Goal: Transaction & Acquisition: Obtain resource

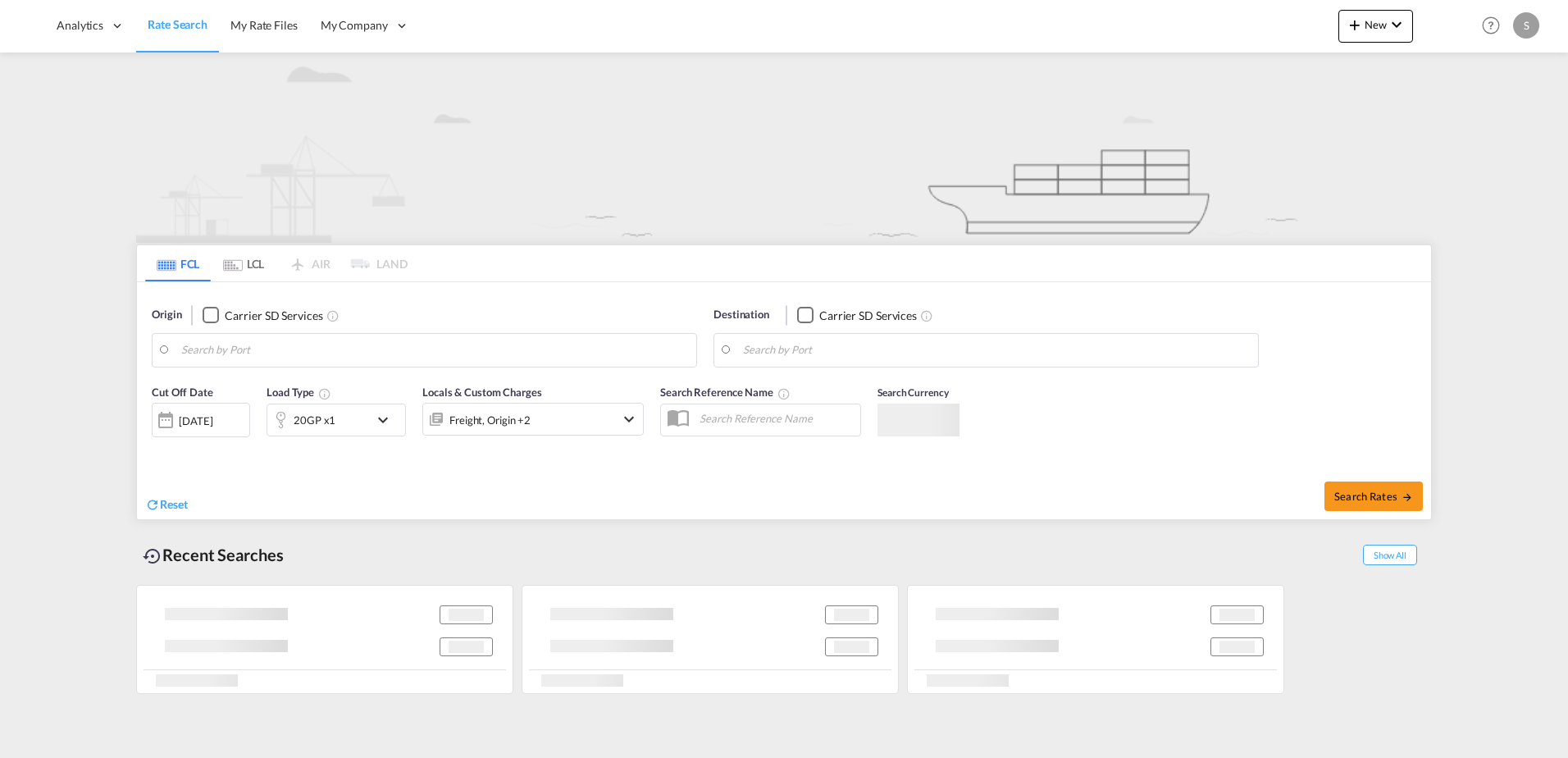
type input "[GEOGRAPHIC_DATA], THBKK"
type input "[GEOGRAPHIC_DATA], NLRTM"
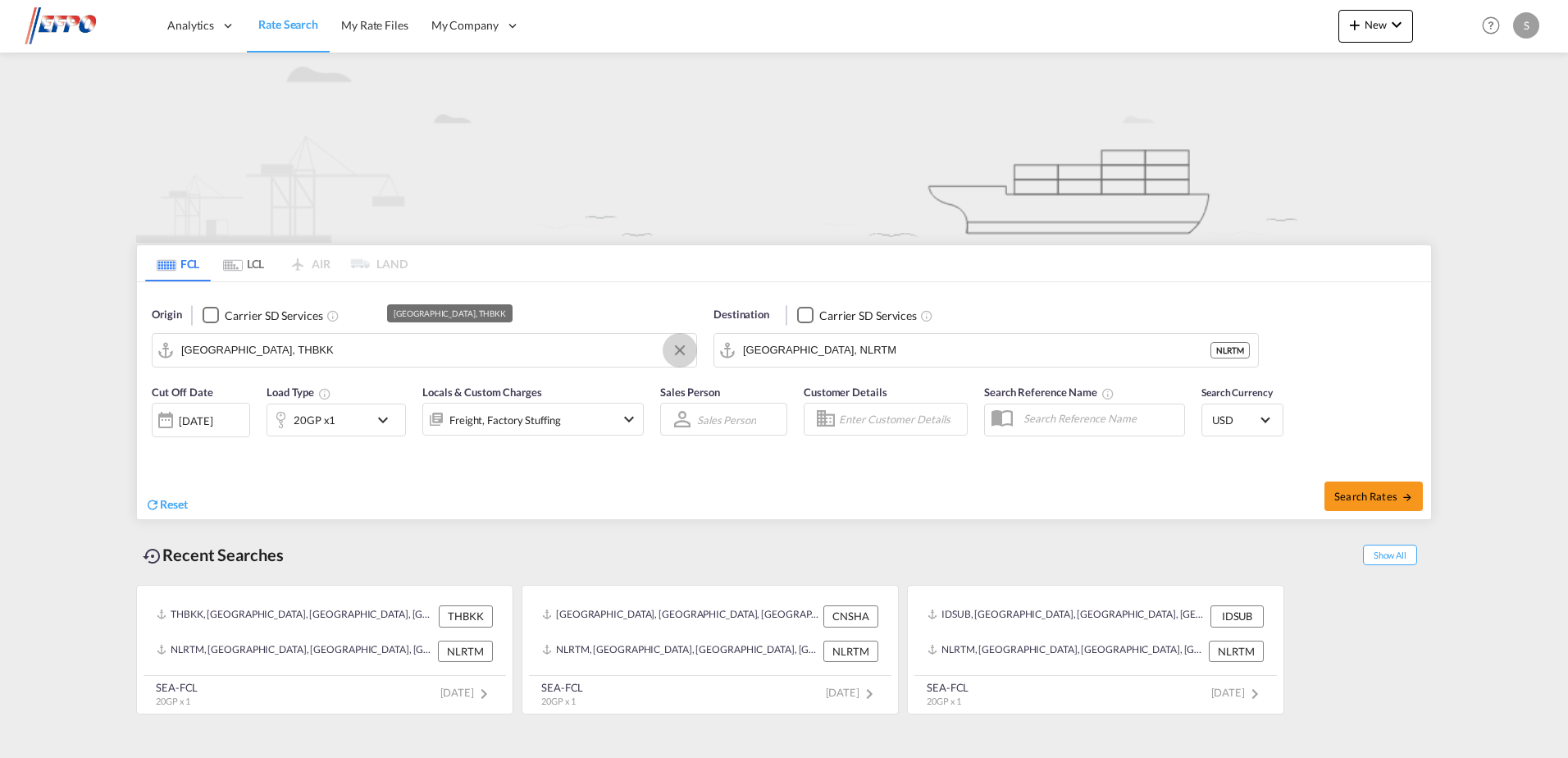
click at [674, 351] on button "Clear Input" at bounding box center [680, 351] width 25 height 25
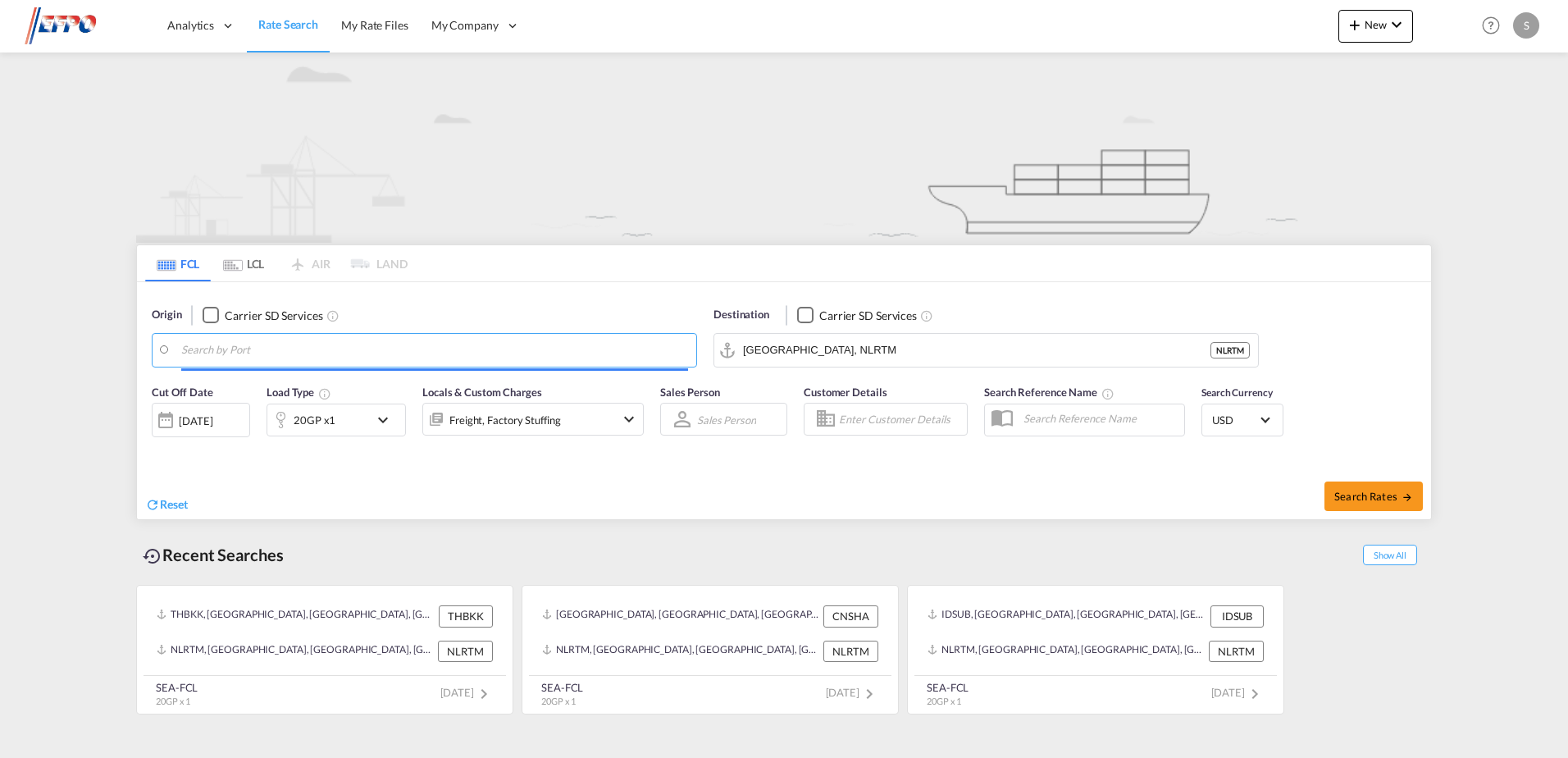
paste input "[GEOGRAPHIC_DATA]"
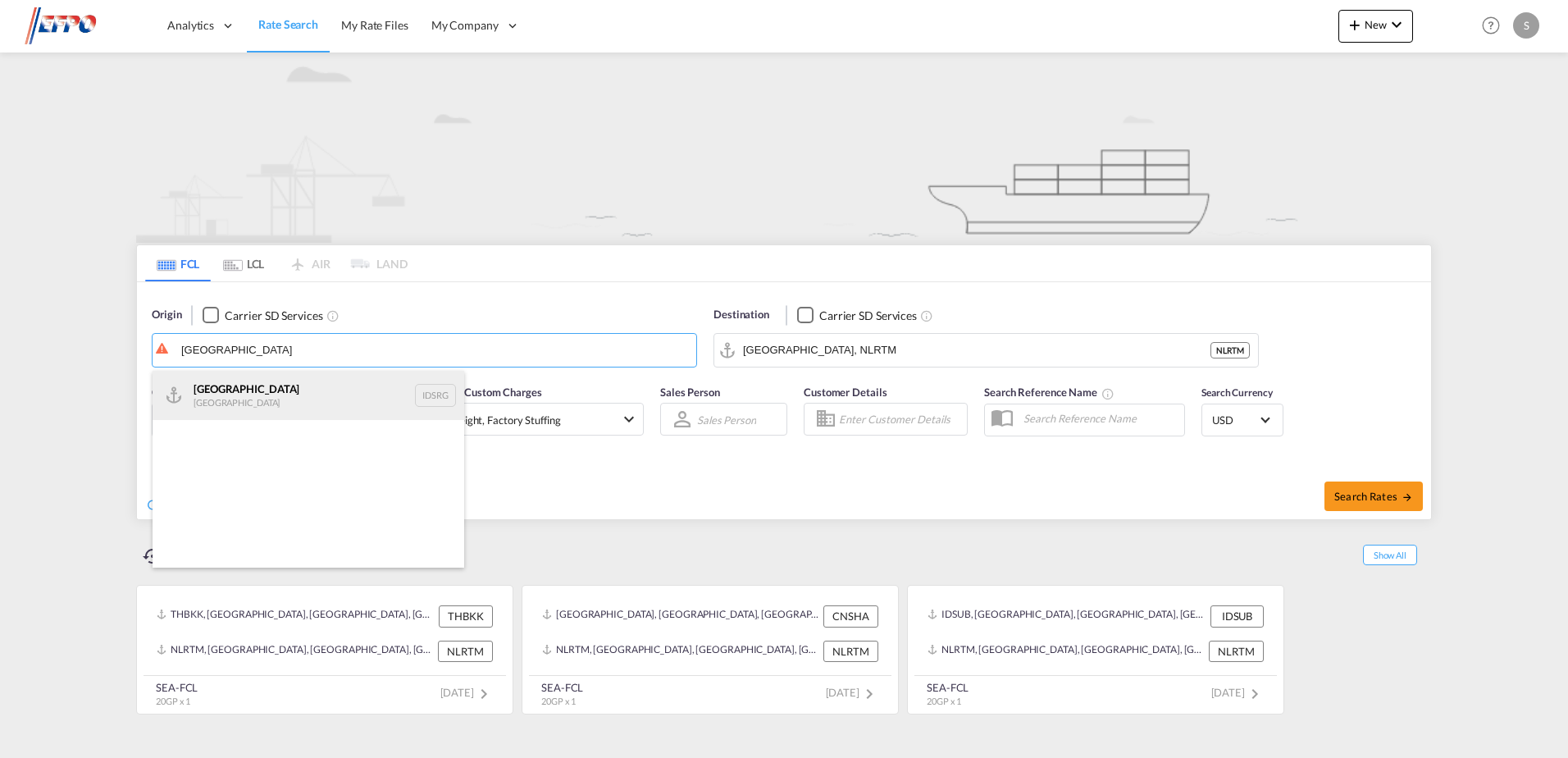
click at [247, 396] on div "[GEOGRAPHIC_DATA] [GEOGRAPHIC_DATA] IDSRG" at bounding box center [308, 395] width 311 height 49
type input "[GEOGRAPHIC_DATA], IDSRG"
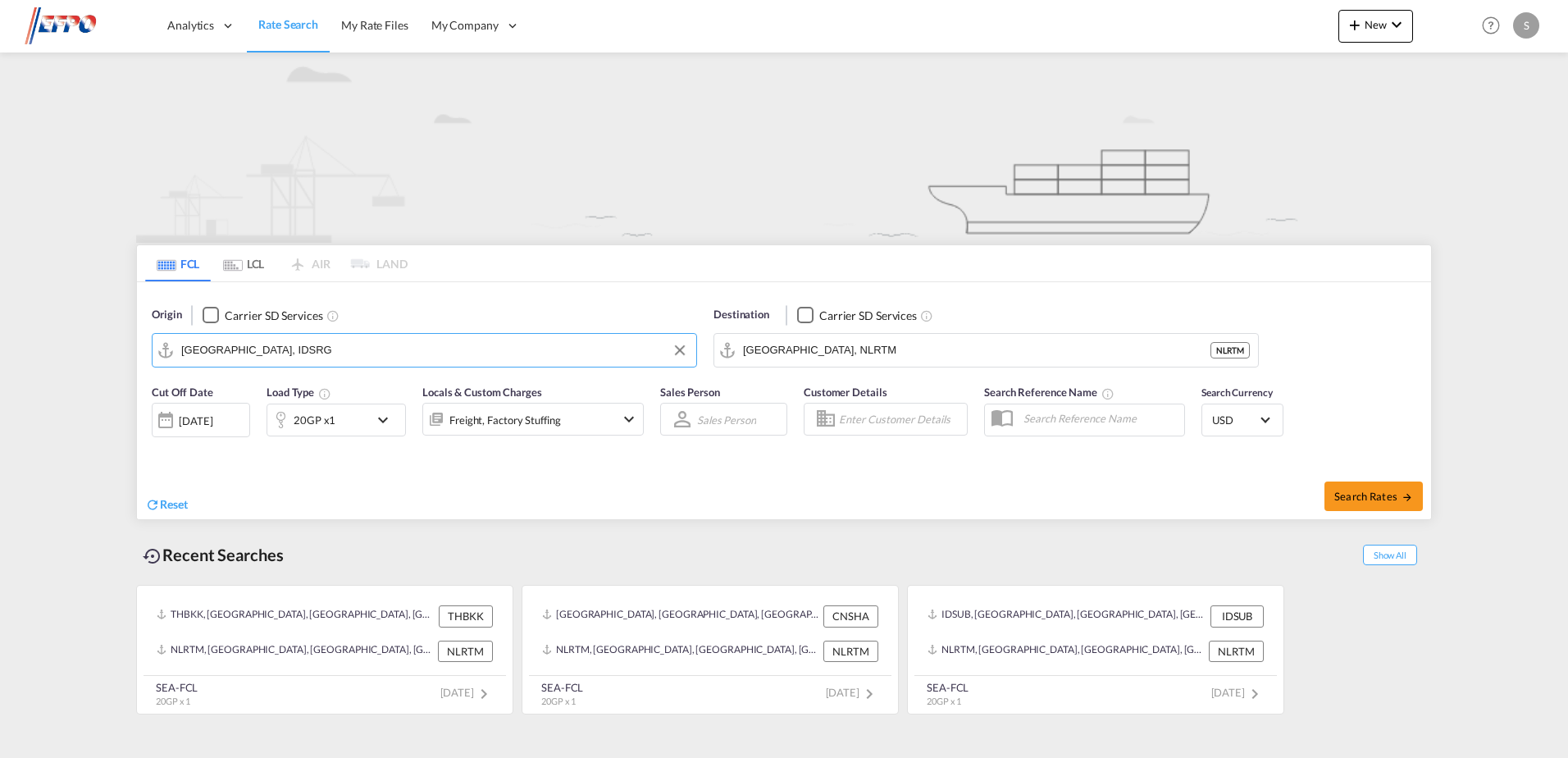
click at [212, 428] on div "[DATE]" at bounding box center [195, 420] width 34 height 14
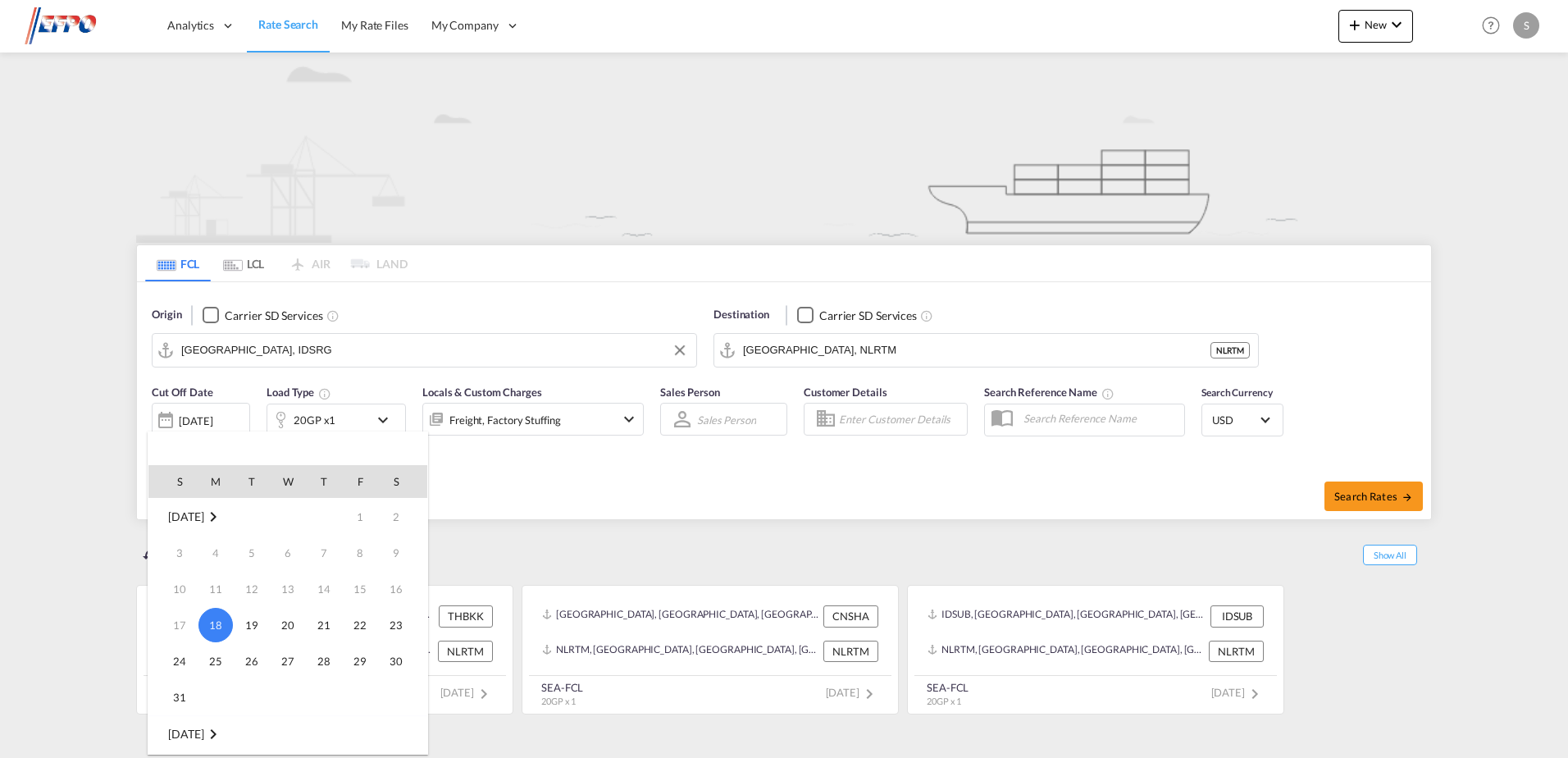
click at [506, 467] on div at bounding box center [784, 379] width 1568 height 758
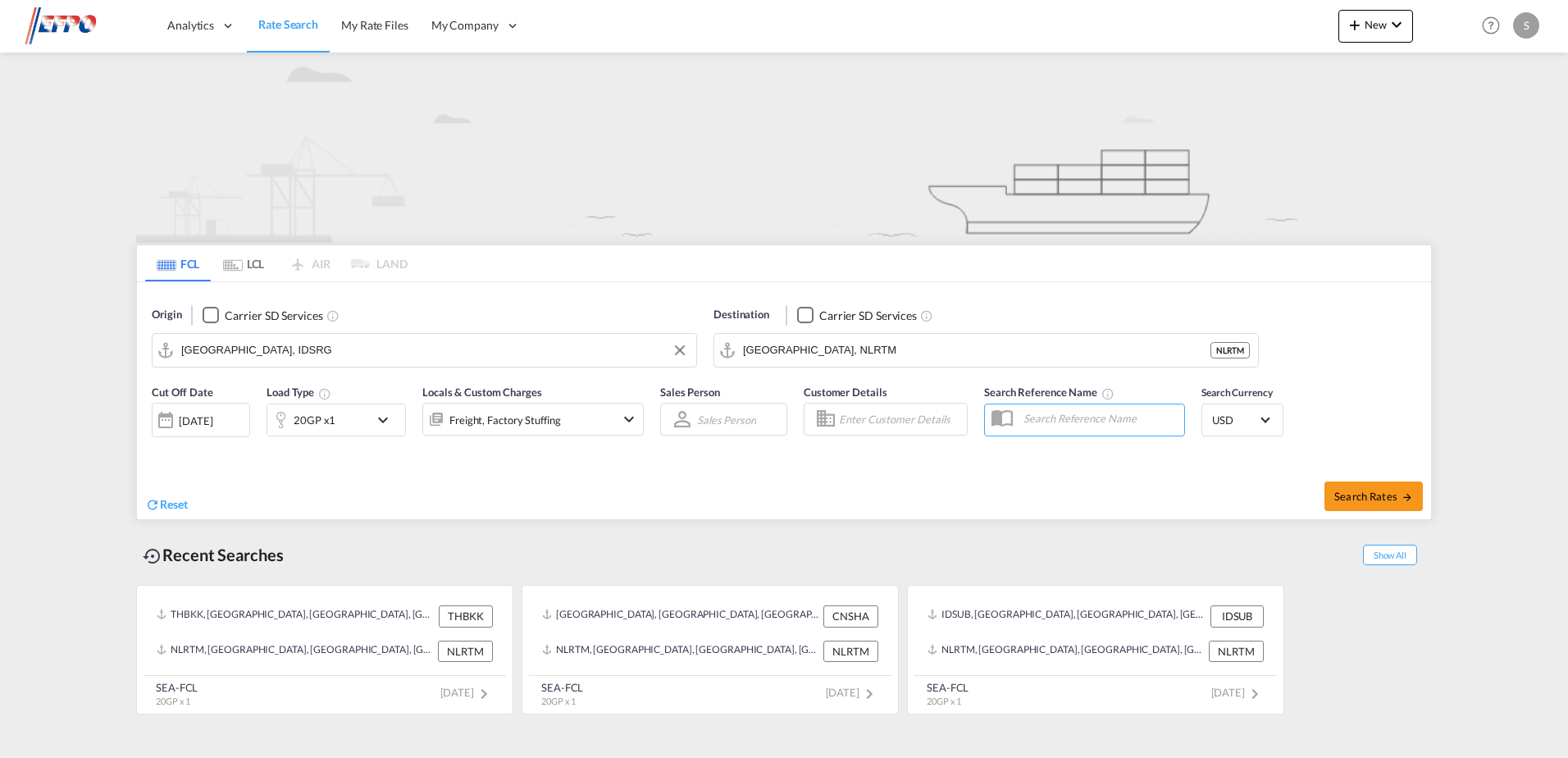
click at [375, 428] on md-icon "icon-chevron-down" at bounding box center [386, 420] width 28 height 19
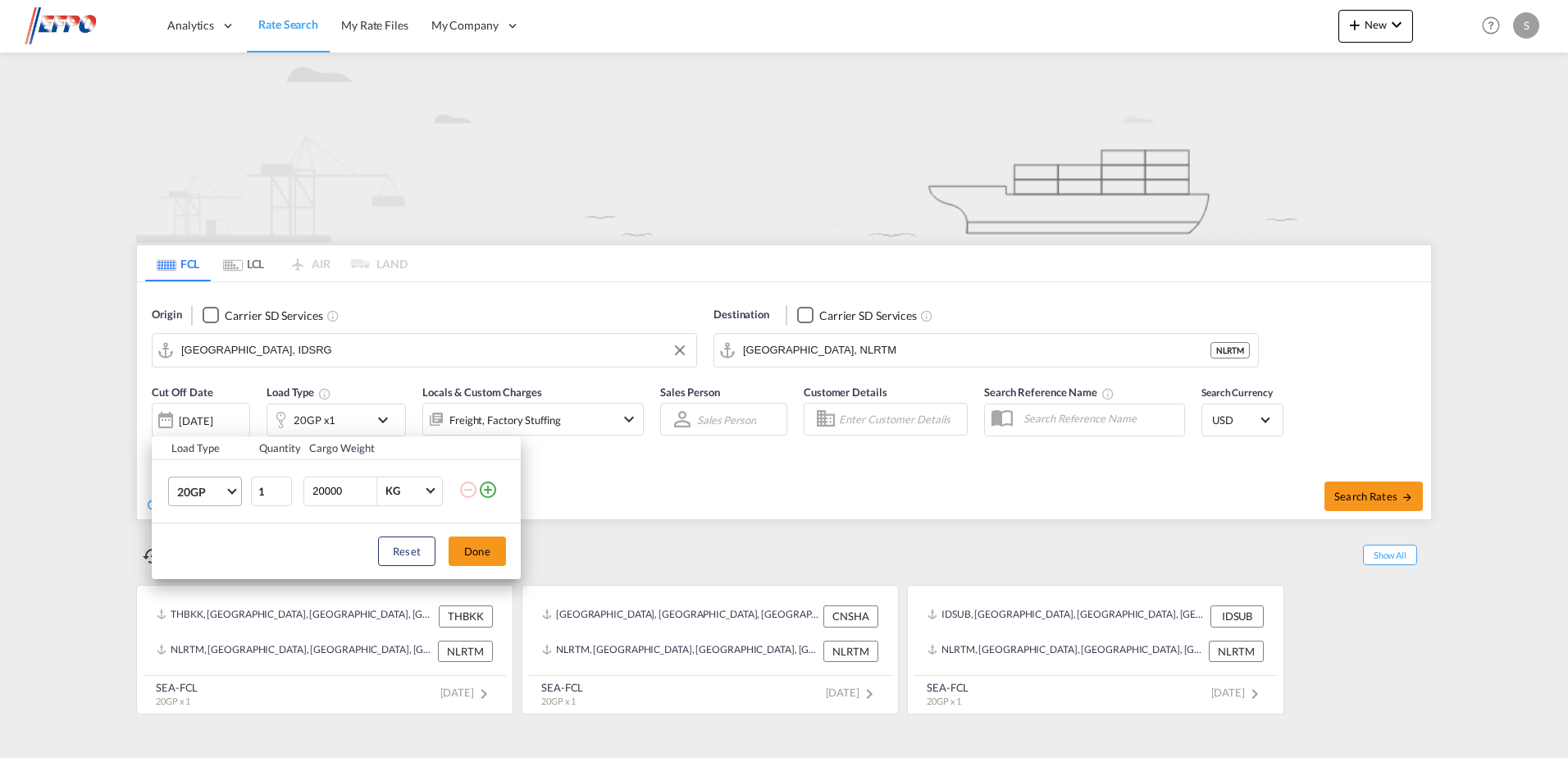
click at [237, 501] on md-select-value "20GP" at bounding box center [208, 491] width 65 height 28
click at [222, 556] on md-option "40HC" at bounding box center [220, 570] width 111 height 39
click at [478, 552] on button "Done" at bounding box center [478, 550] width 58 height 30
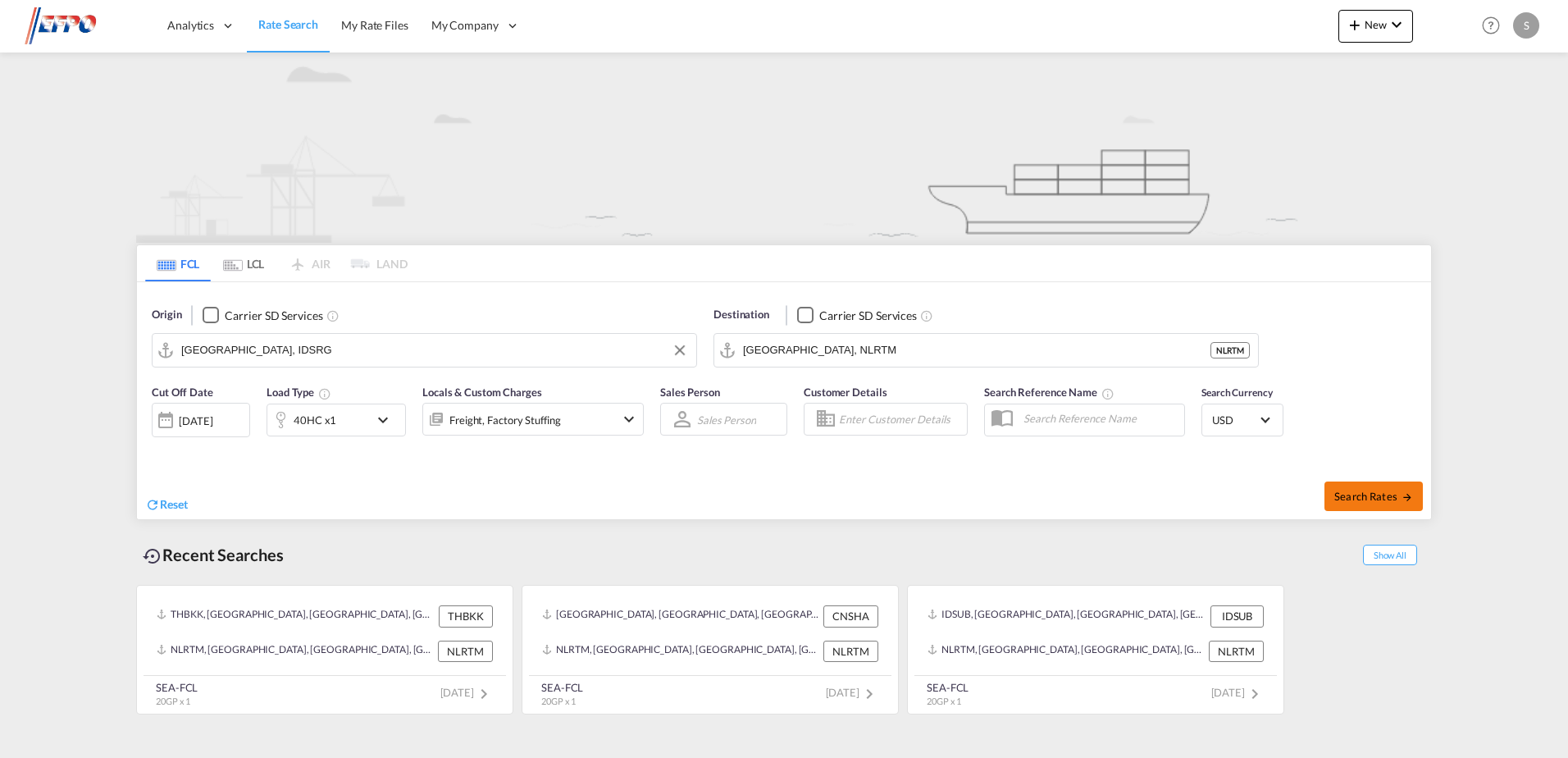
click at [1360, 500] on span "Search Rates" at bounding box center [1373, 496] width 79 height 13
type input "IDSRG to NLRTM / [DATE]"
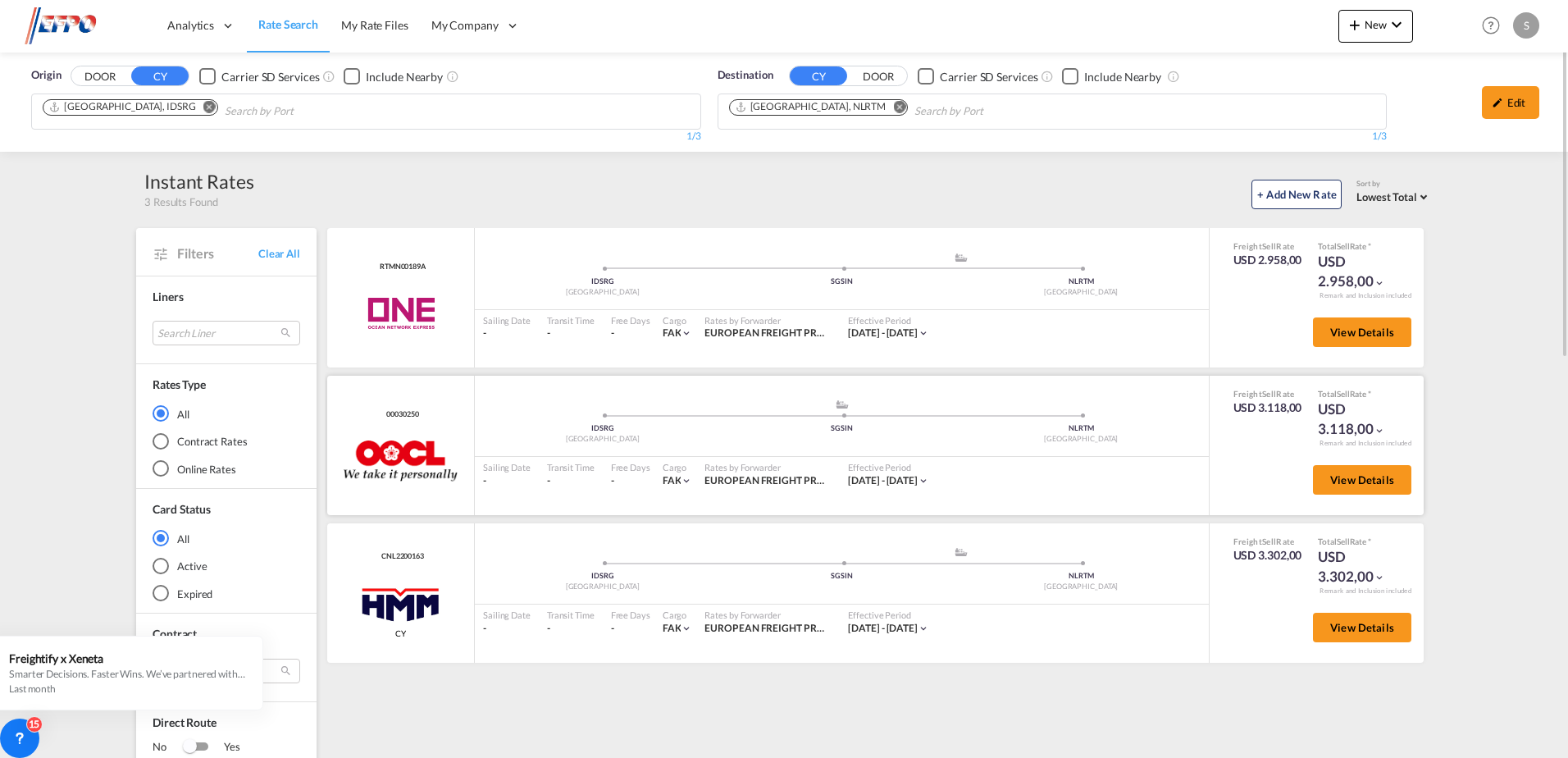
drag, startPoint x: 424, startPoint y: 418, endPoint x: 376, endPoint y: 416, distance: 48.0
click at [376, 416] on div "00030250 OOCL added by you" at bounding box center [401, 445] width 148 height 139
copy span "00030250"
